Goal: Information Seeking & Learning: Learn about a topic

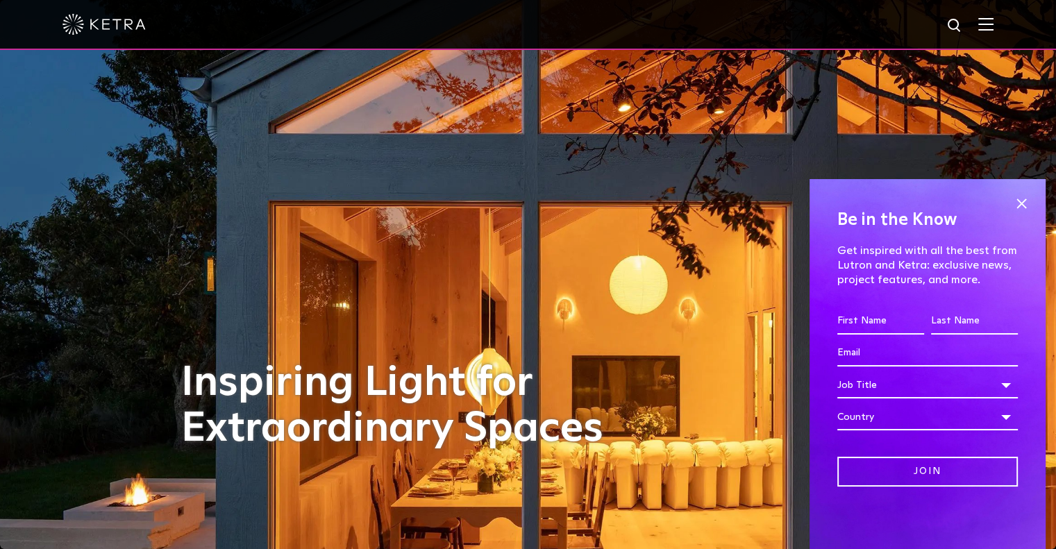
click at [994, 24] on img at bounding box center [985, 23] width 15 height 13
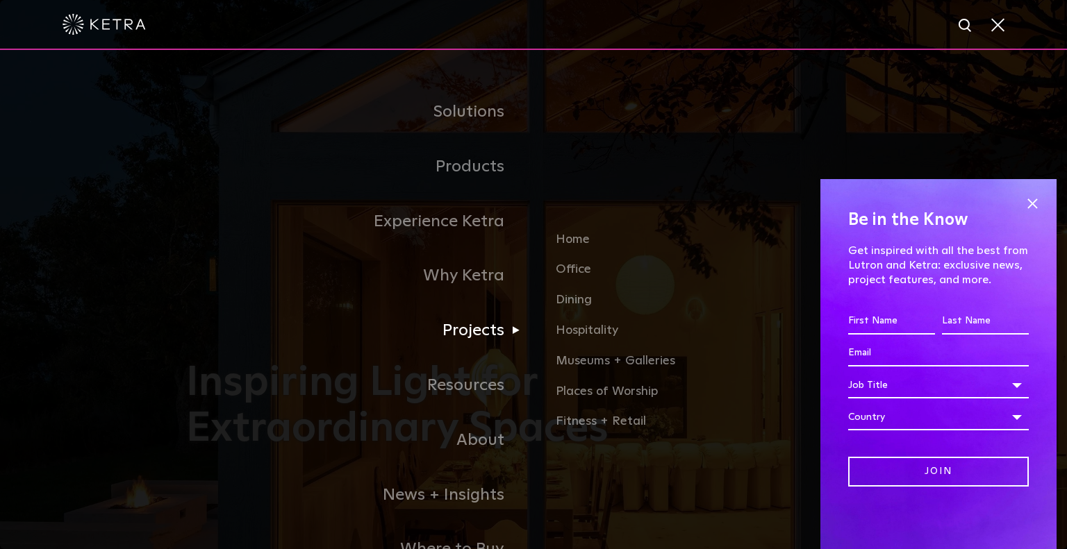
click at [478, 327] on link "Projects" at bounding box center [359, 330] width 347 height 55
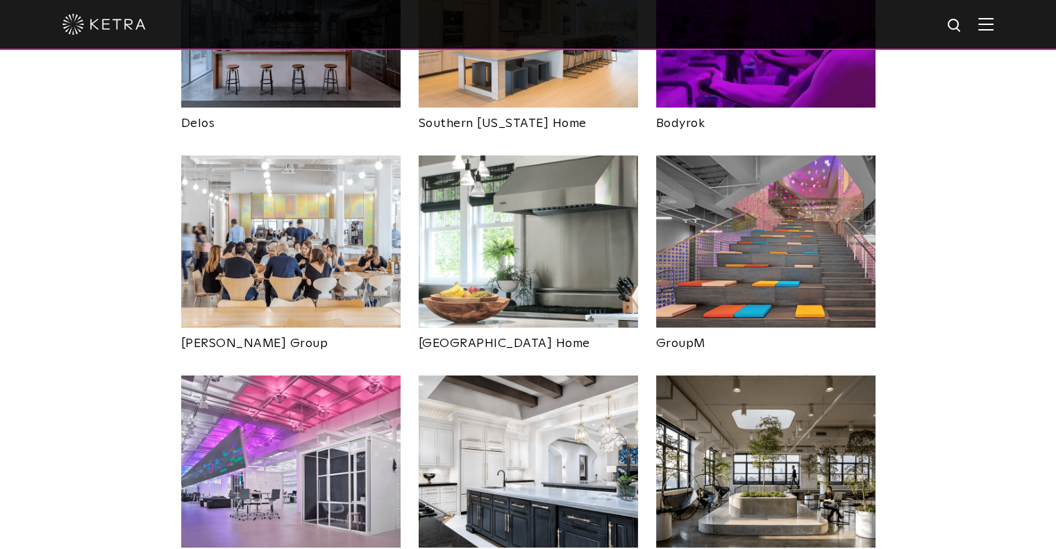
scroll to position [2778, 0]
